Goal: Task Accomplishment & Management: Use online tool/utility

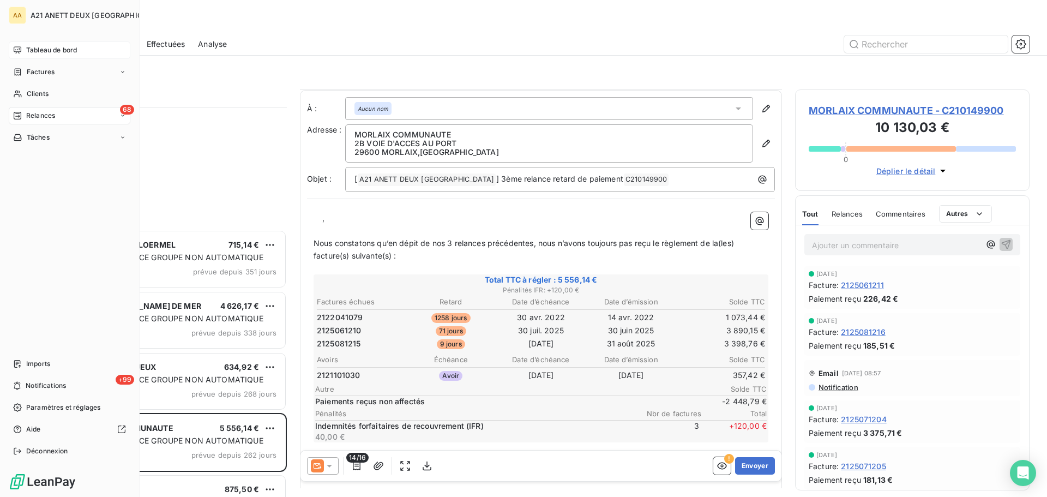
scroll to position [185, 0]
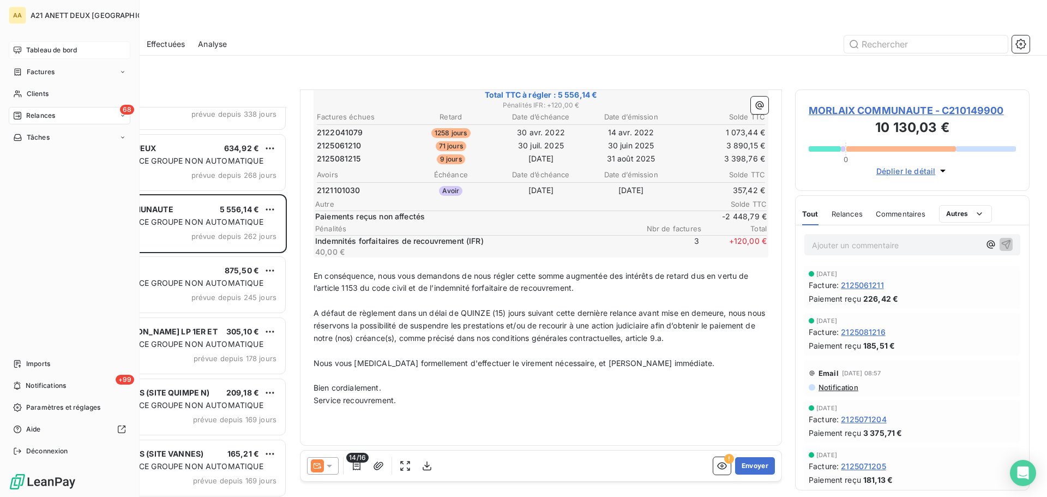
click at [47, 47] on span "Tableau de bord" at bounding box center [51, 50] width 51 height 10
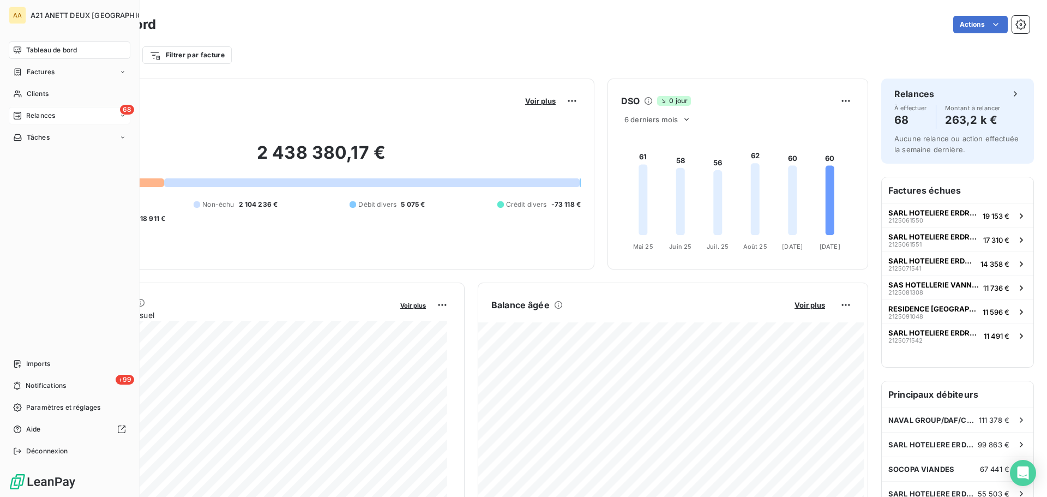
click at [39, 118] on span "Relances" at bounding box center [40, 116] width 29 height 10
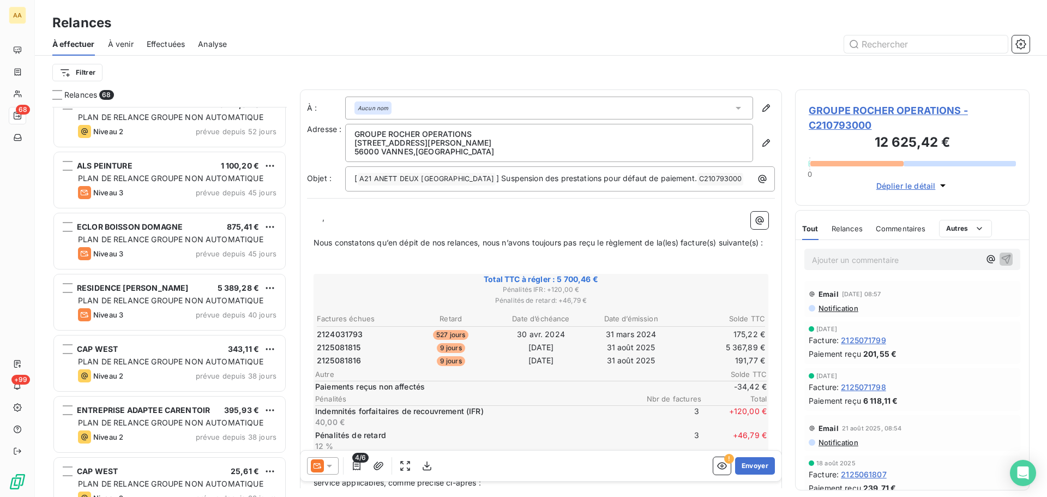
scroll to position [1200, 0]
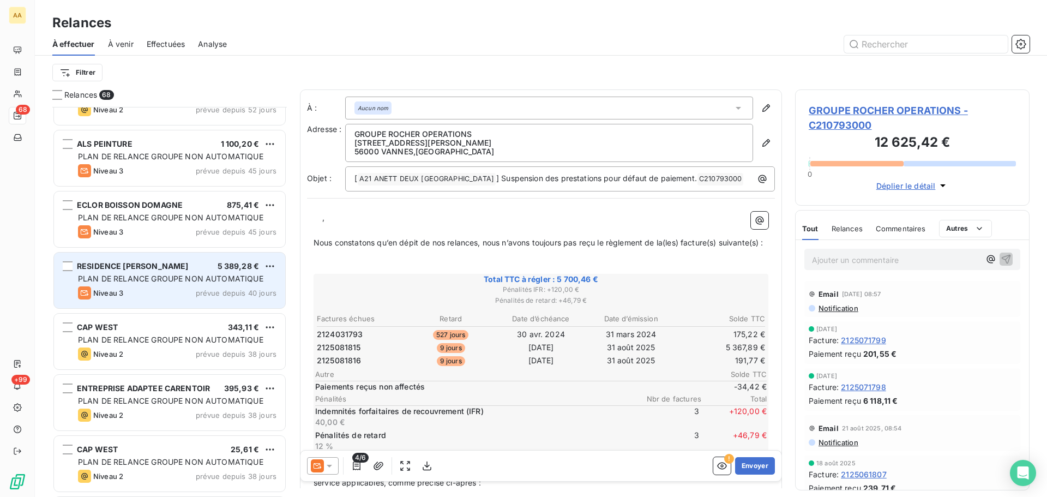
click at [144, 267] on span "RESIDENCE [PERSON_NAME]" at bounding box center [132, 265] width 111 height 9
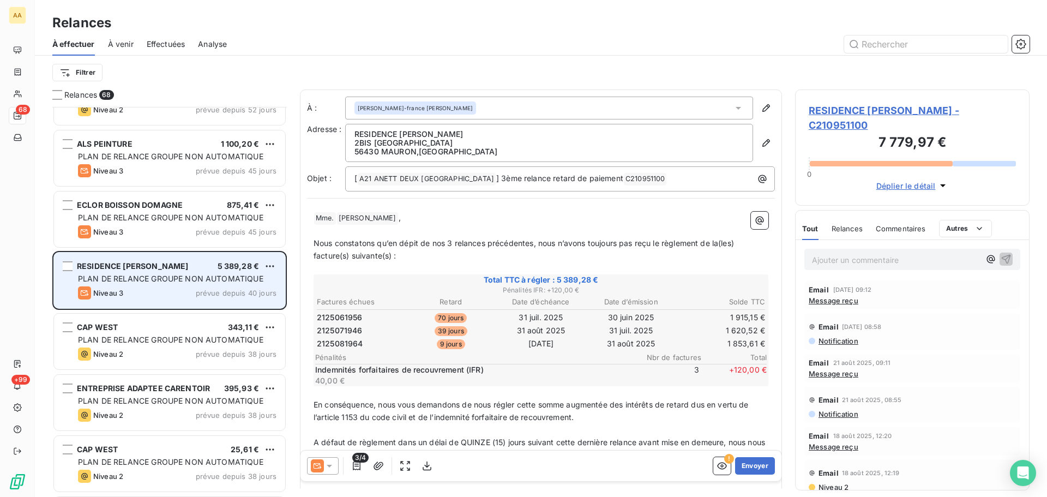
scroll to position [382, 226]
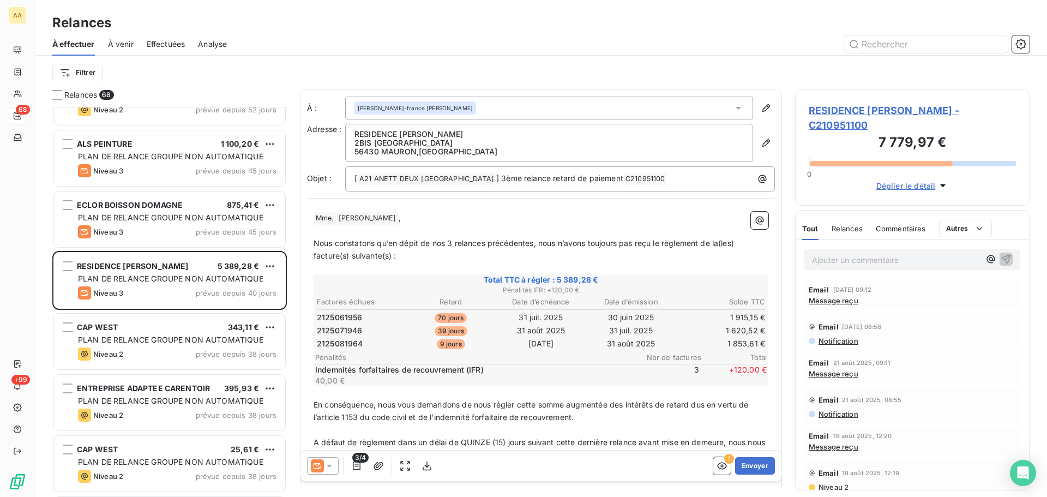
click at [824, 299] on span "Message reçu" at bounding box center [834, 300] width 50 height 9
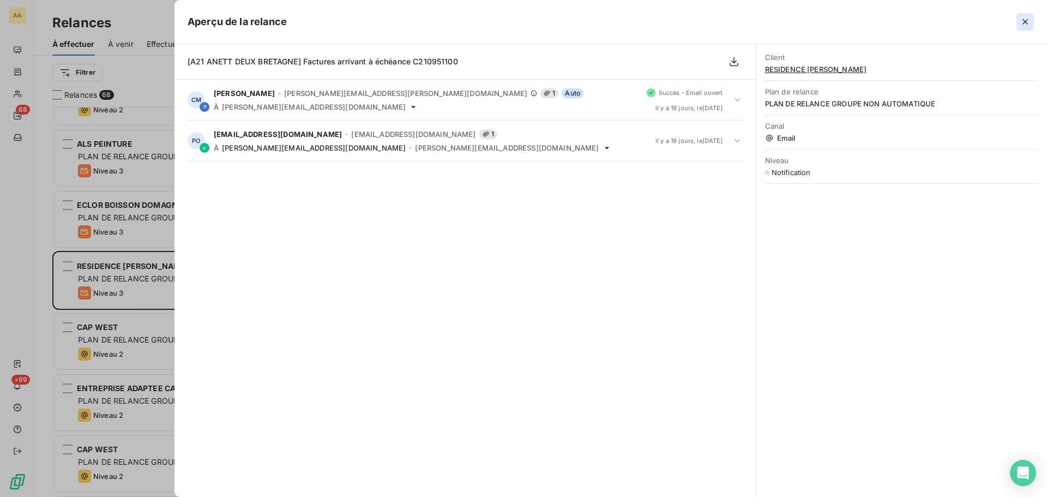
click at [1027, 21] on icon "button" at bounding box center [1025, 21] width 11 height 11
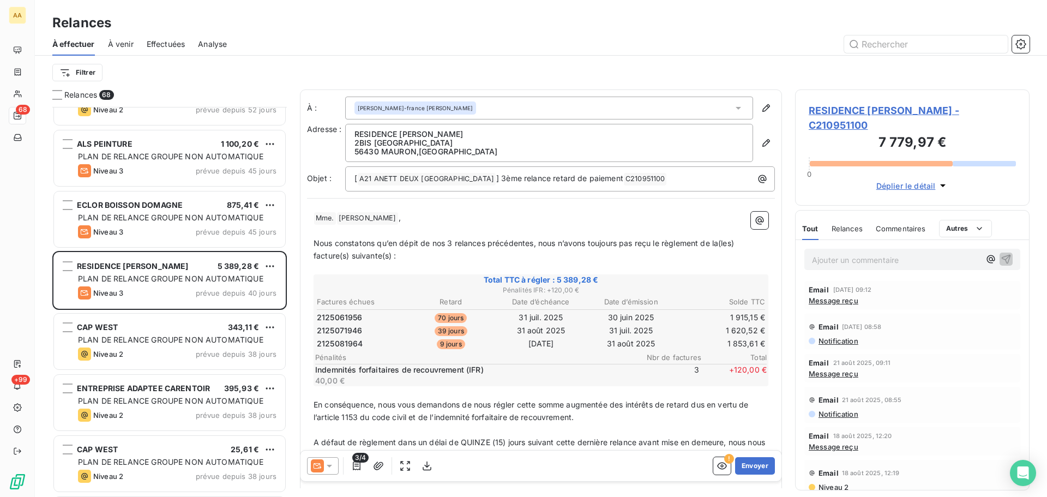
click at [329, 465] on icon at bounding box center [329, 466] width 5 height 3
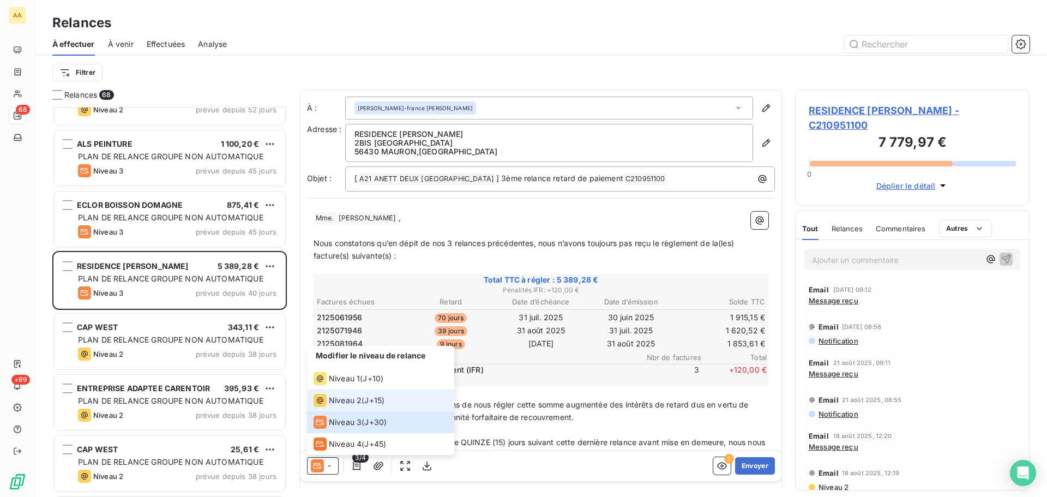
click at [350, 405] on div "Niveau 2" at bounding box center [338, 400] width 48 height 13
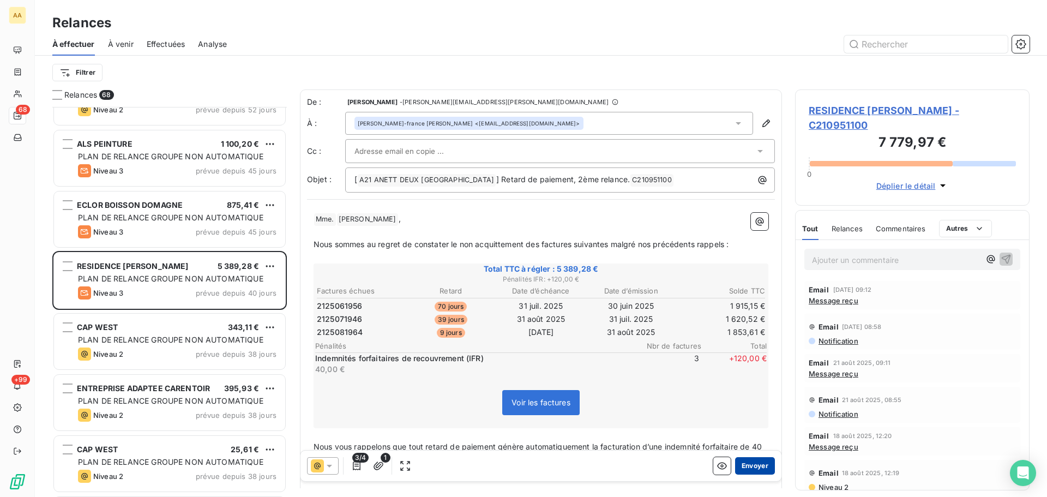
click at [743, 468] on button "Envoyer" at bounding box center [755, 465] width 40 height 17
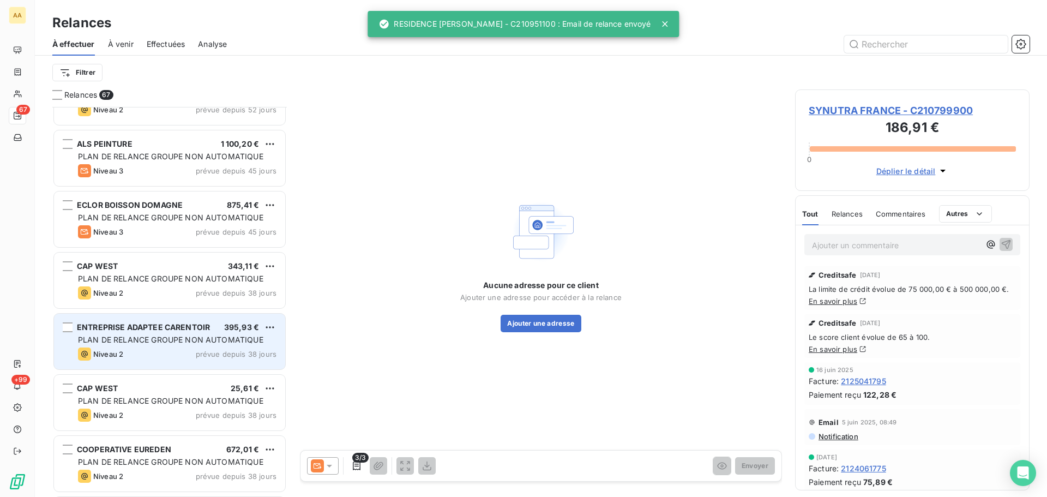
click at [191, 337] on span "PLAN DE RELANCE GROUPE NON AUTOMATIQUE" at bounding box center [170, 339] width 185 height 9
